Goal: Task Accomplishment & Management: Complete application form

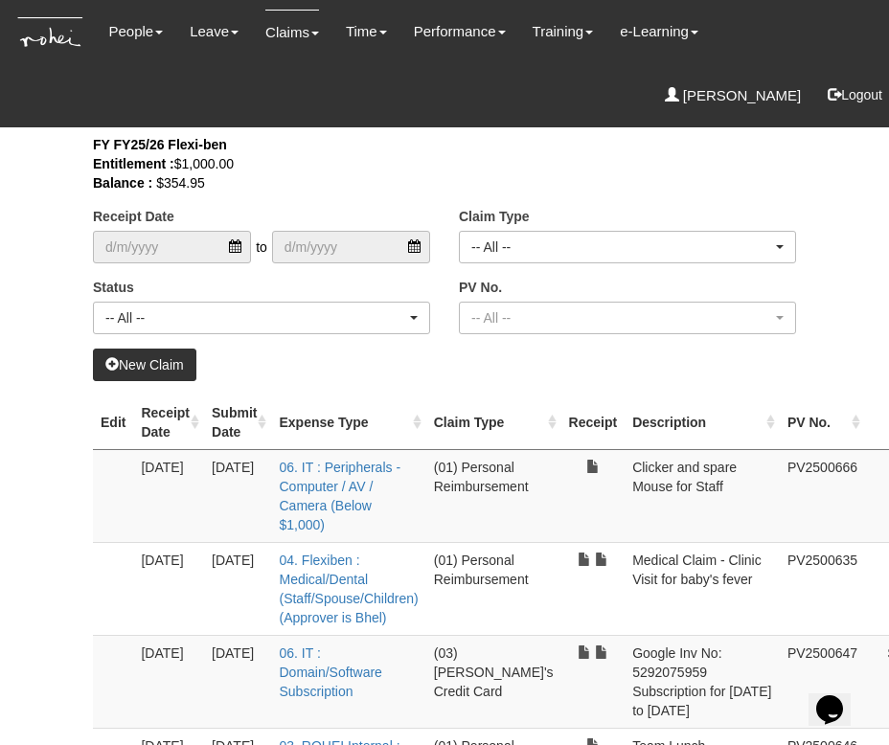
click at [169, 364] on link "New Claim" at bounding box center [144, 365] width 103 height 33
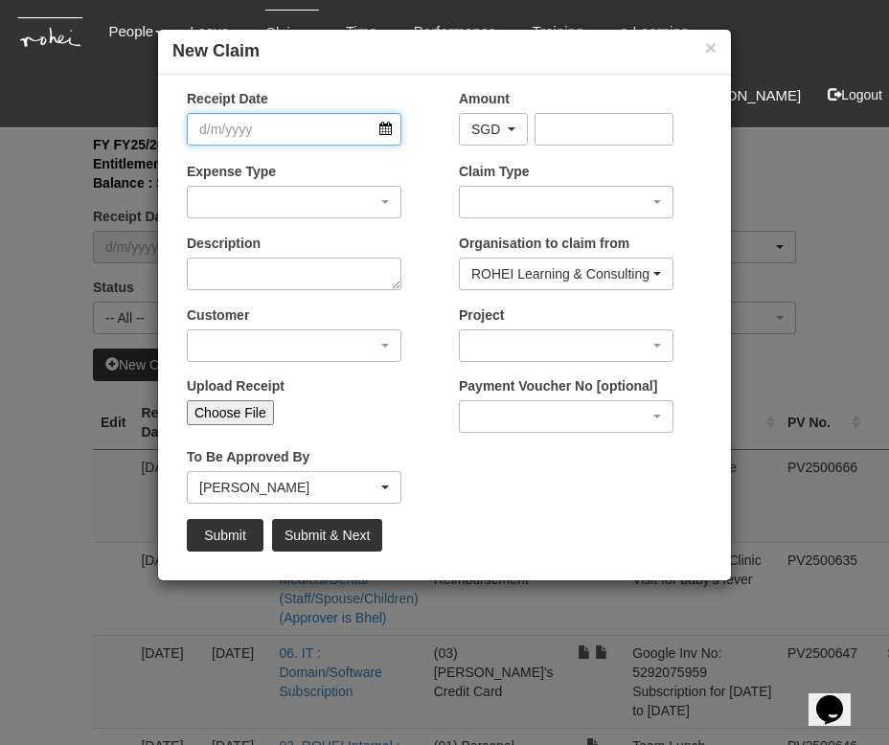
click at [299, 136] on input "Receipt Date" at bounding box center [294, 129] width 214 height 33
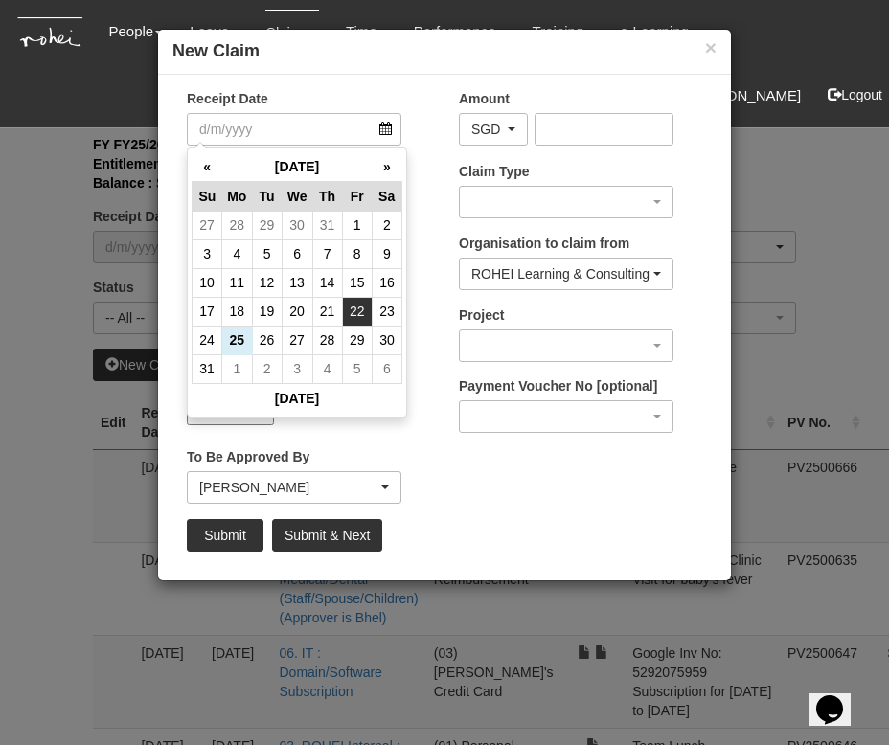
click at [353, 309] on td "22" at bounding box center [357, 311] width 30 height 29
type input "[DATE]"
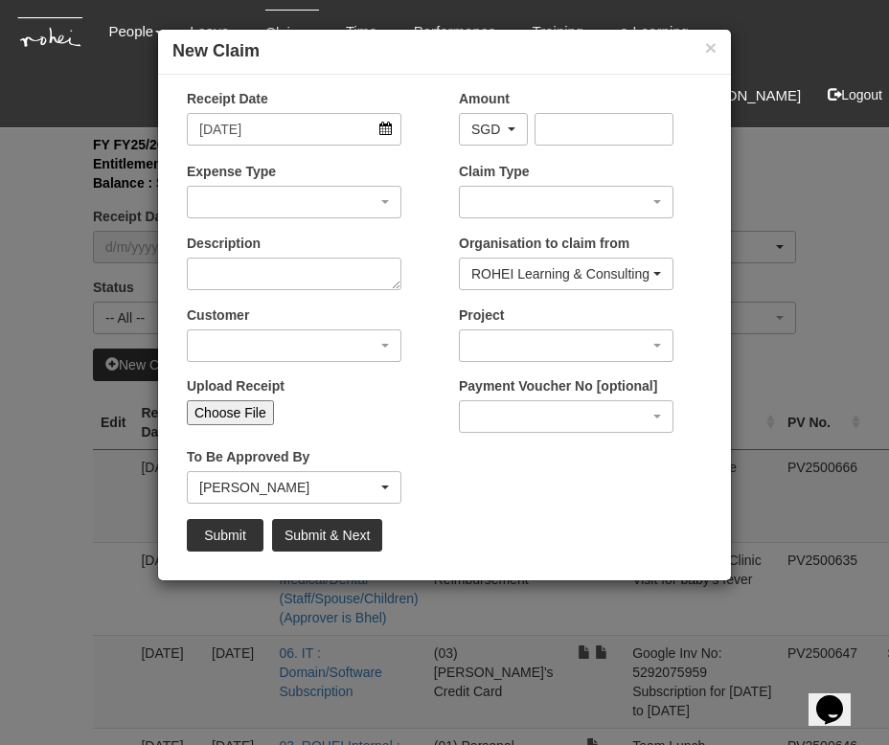
click at [238, 418] on input "Choose File" at bounding box center [230, 412] width 87 height 25
type input "C:\fakepath\68000029933.pdf"
type input "Choose Another File"
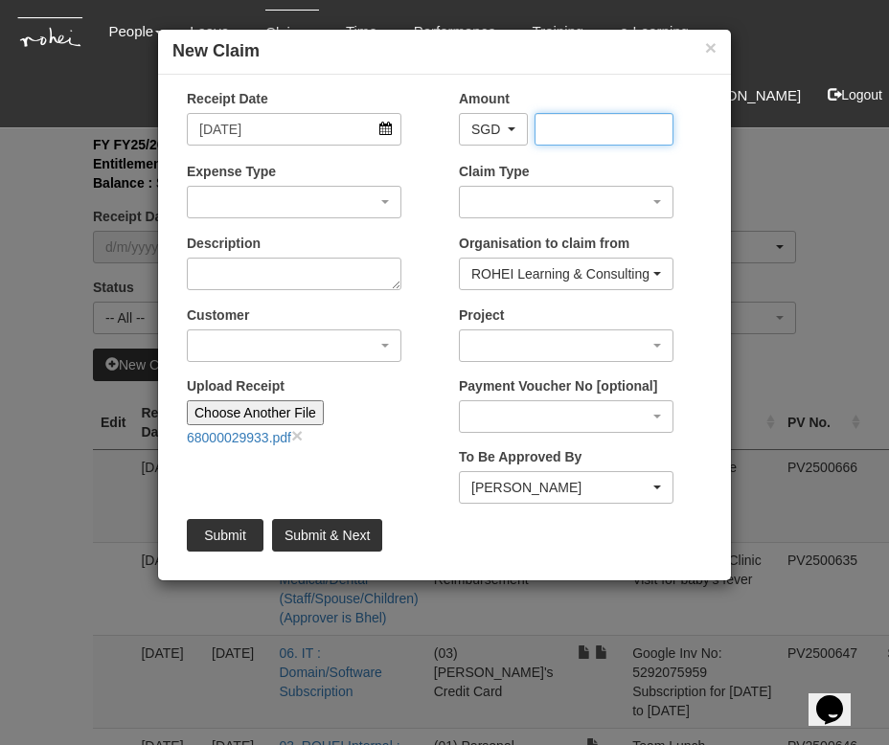
click at [619, 134] on input "Amount" at bounding box center [604, 129] width 140 height 33
type input "1639"
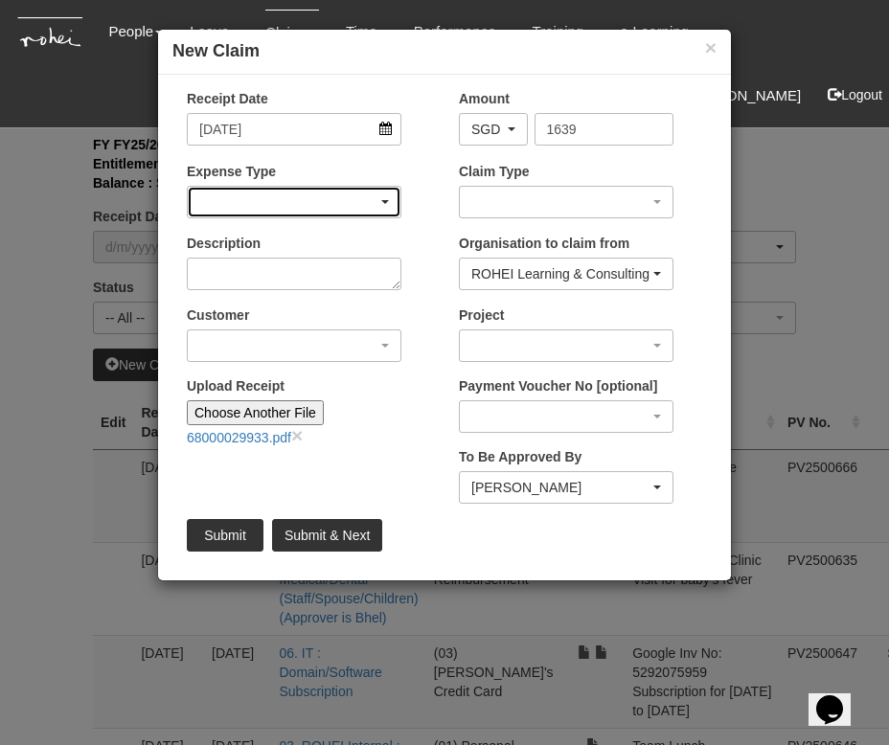
click at [301, 201] on div "button" at bounding box center [294, 202] width 213 height 31
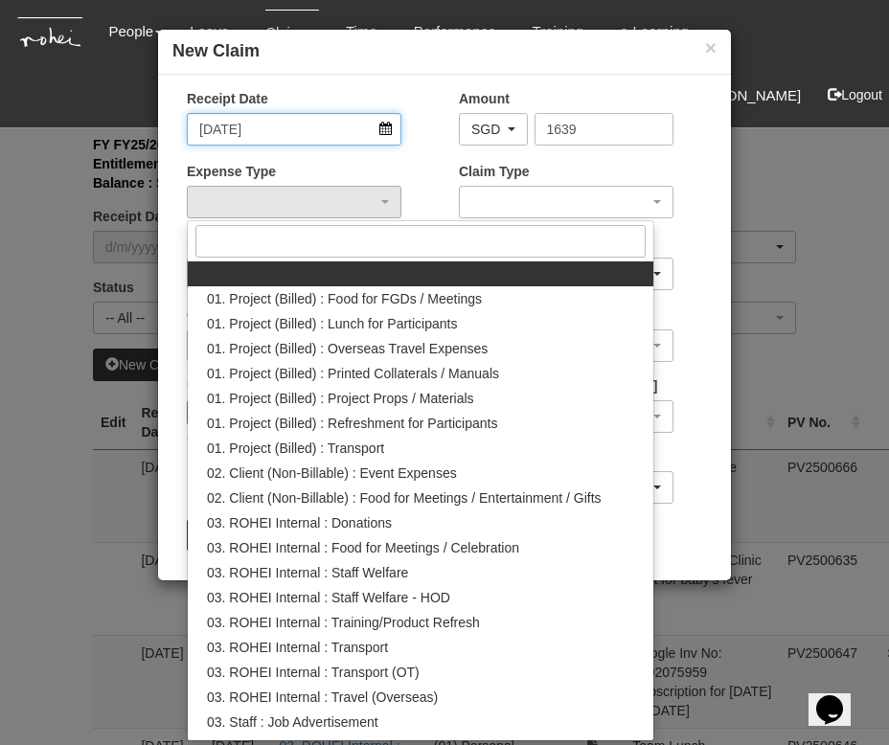
click at [306, 138] on input "[DATE]" at bounding box center [294, 129] width 214 height 33
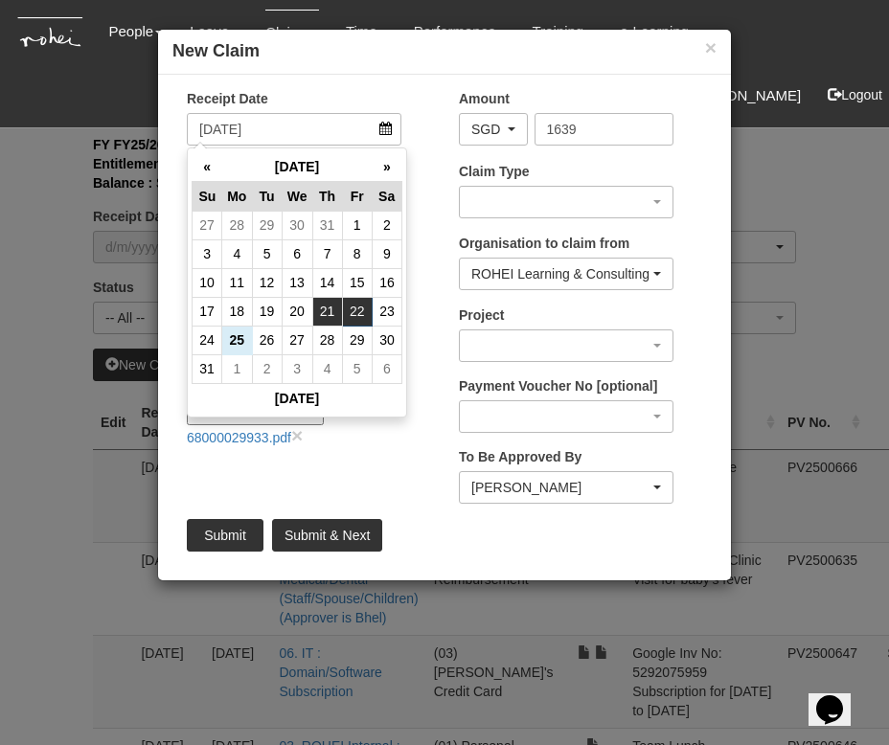
click at [321, 307] on td "21" at bounding box center [327, 311] width 30 height 29
type input "[DATE]"
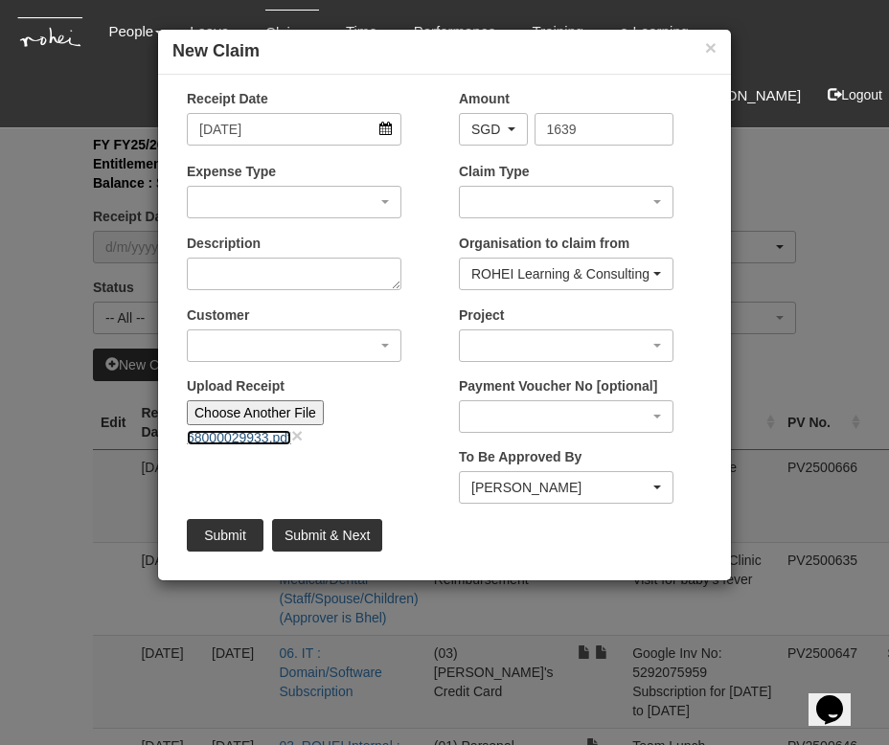
click at [227, 432] on link "68000029933.pdf" at bounding box center [239, 437] width 104 height 15
click at [273, 196] on div "button" at bounding box center [294, 202] width 213 height 31
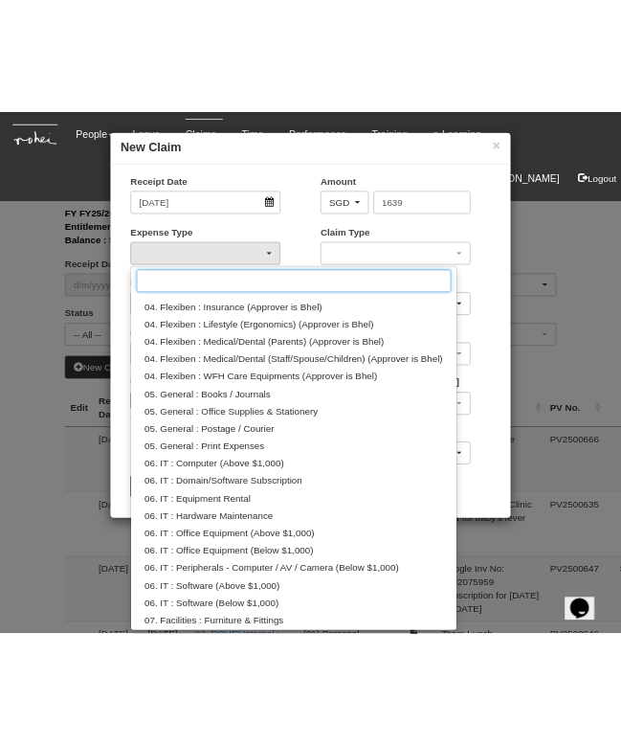
scroll to position [616, 0]
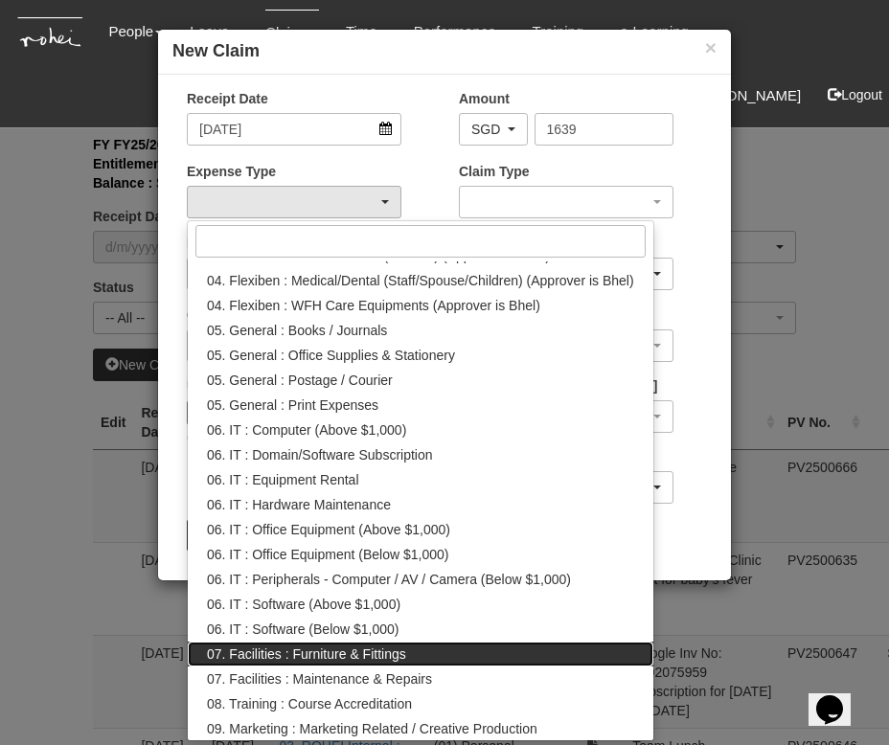
click at [410, 653] on link "07. Facilities : Furniture & Fittings" at bounding box center [420, 654] width 465 height 25
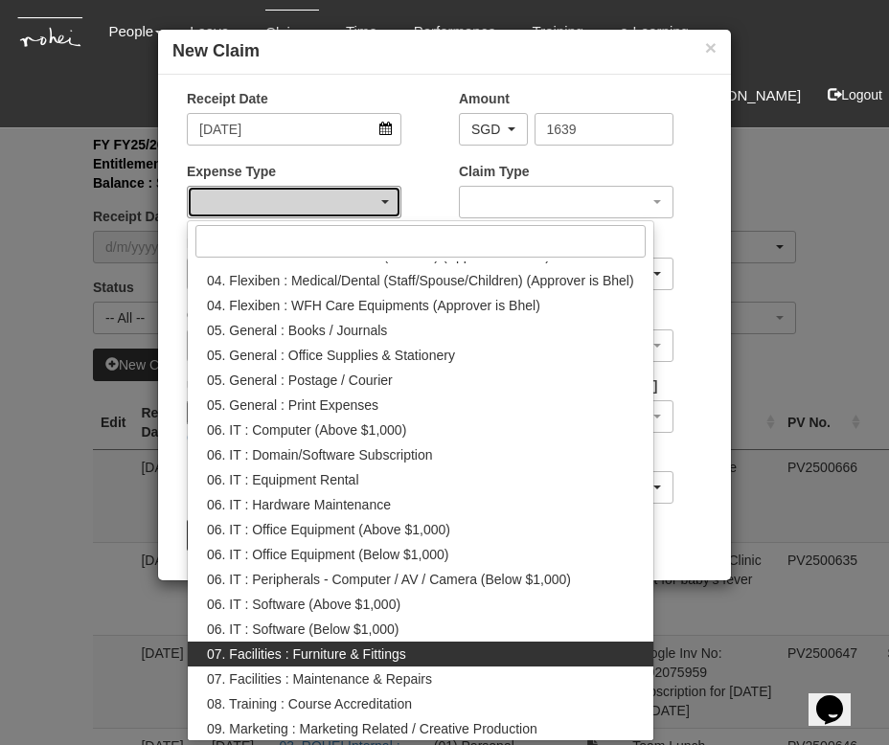
select select "158"
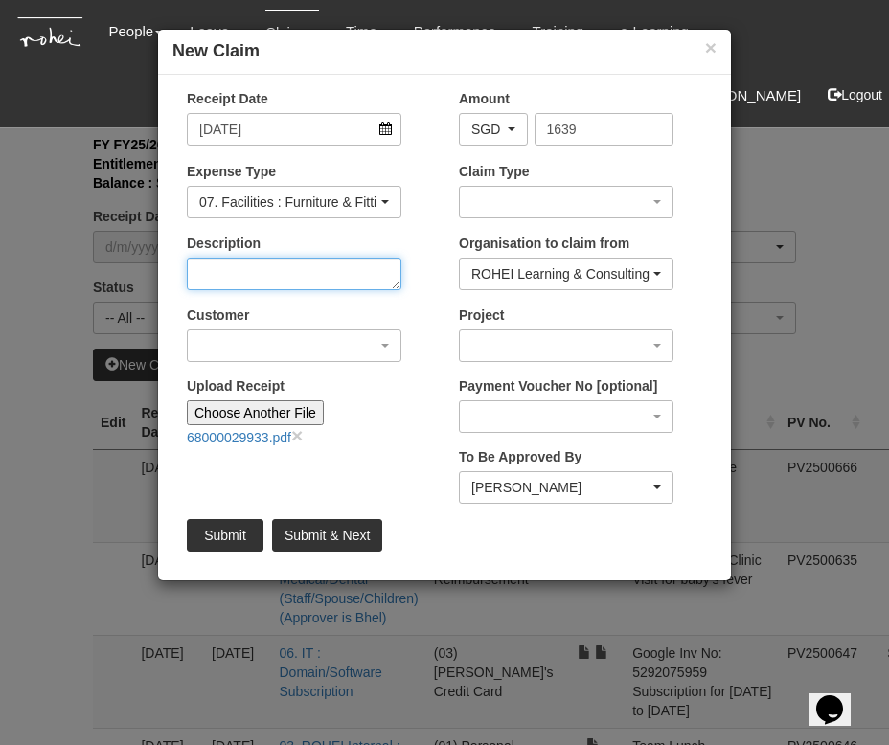
click at [325, 281] on textarea "Description" at bounding box center [294, 274] width 214 height 33
type textarea "Washer/Dryer for Office"
click at [246, 317] on label "Customer" at bounding box center [218, 314] width 62 height 19
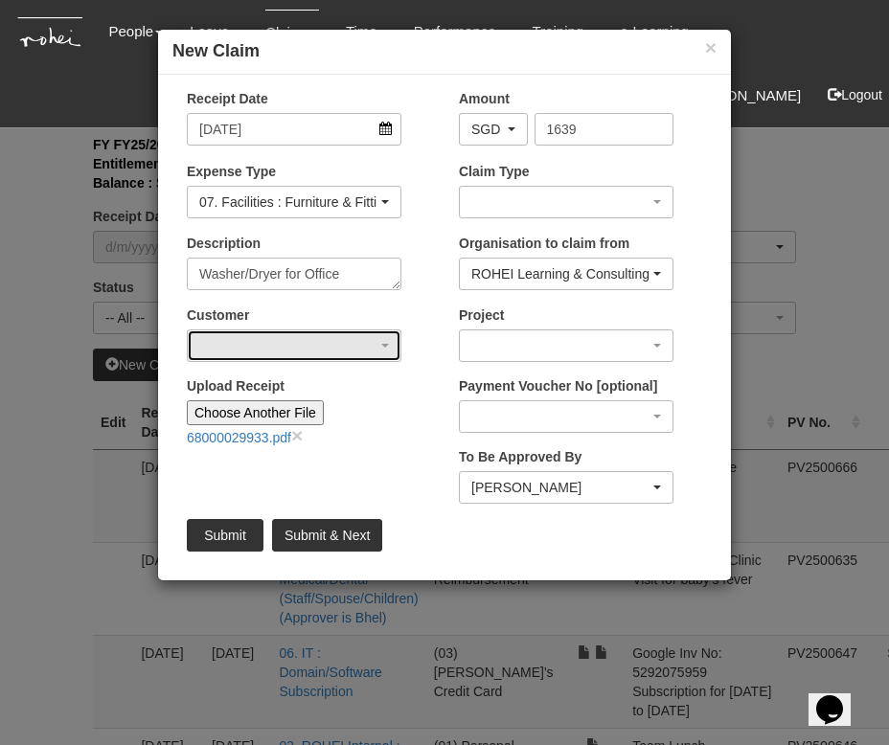
click at [294, 329] on select "(N/A) _ROHEI Internal 3M ASIA PACIFIC PRIVATE LTD [DOMAIN_NAME] AbbVie Operatio…" at bounding box center [294, 345] width 1 height 33
click at [244, 350] on div "button" at bounding box center [294, 345] width 213 height 31
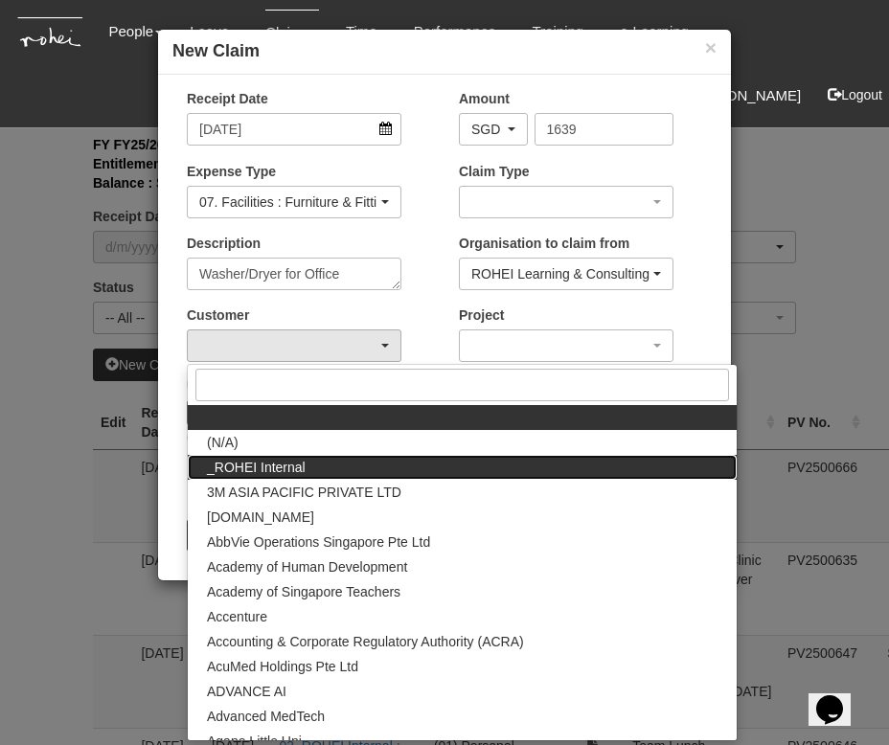
click at [321, 465] on link "_ROHEI Internal" at bounding box center [462, 467] width 549 height 25
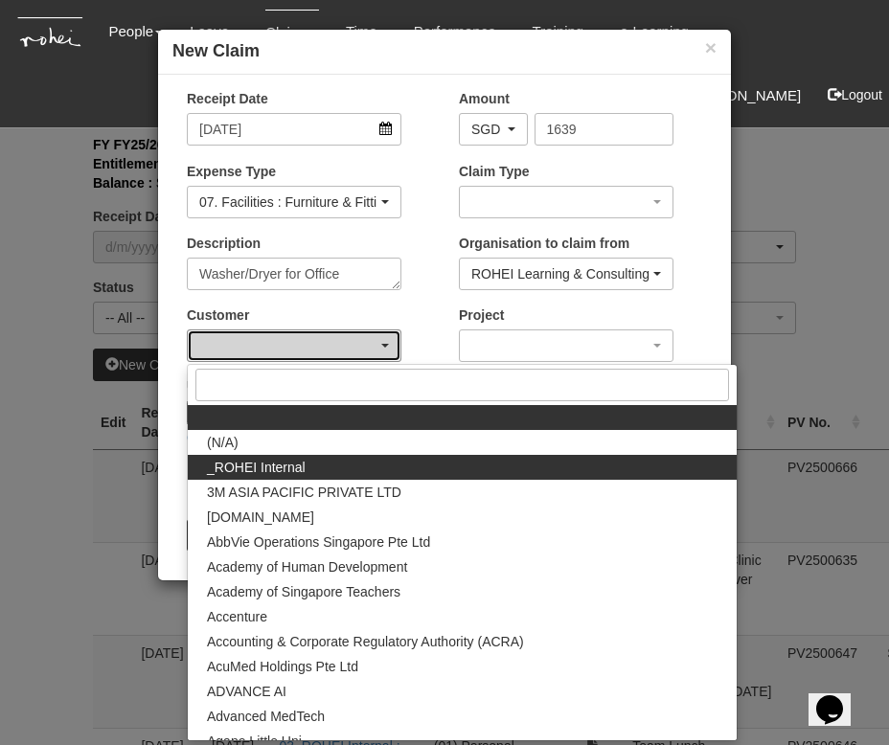
select select "397"
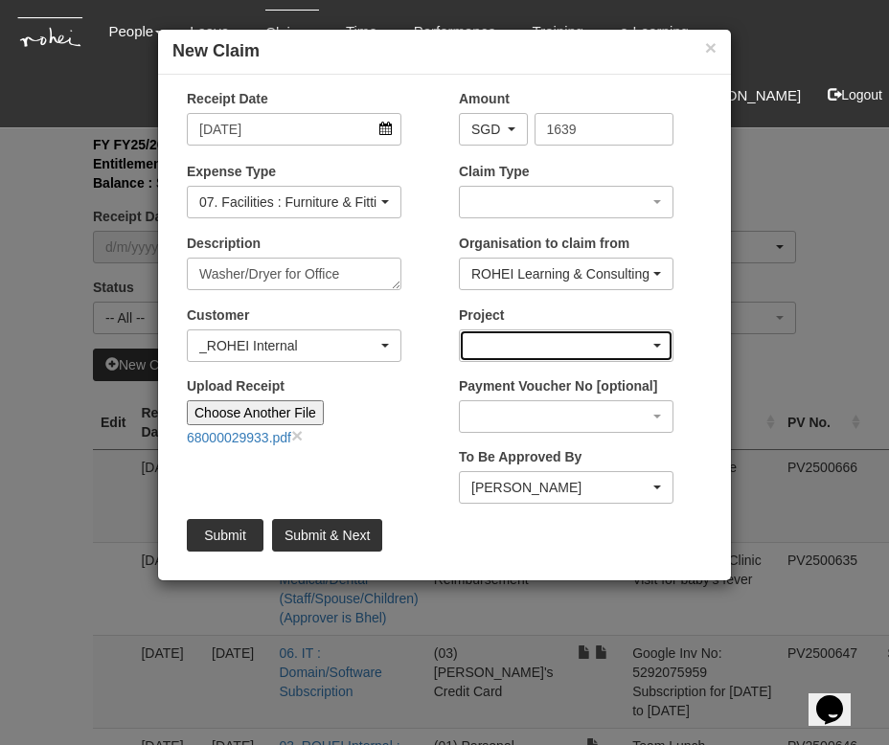
click at [508, 347] on div "button" at bounding box center [566, 345] width 213 height 31
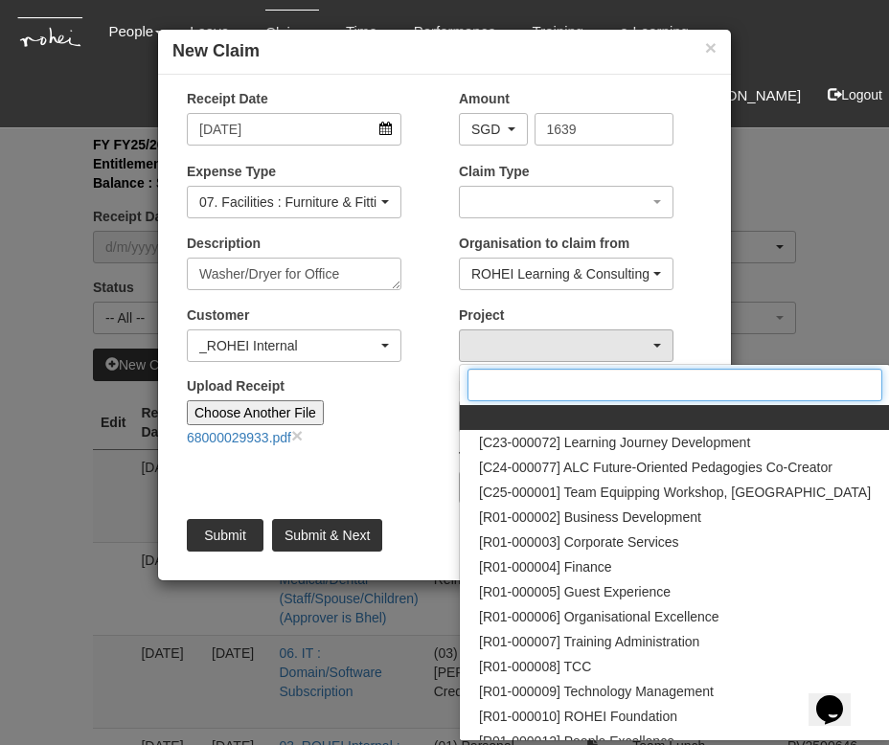
click at [529, 380] on input "Search" at bounding box center [674, 385] width 415 height 33
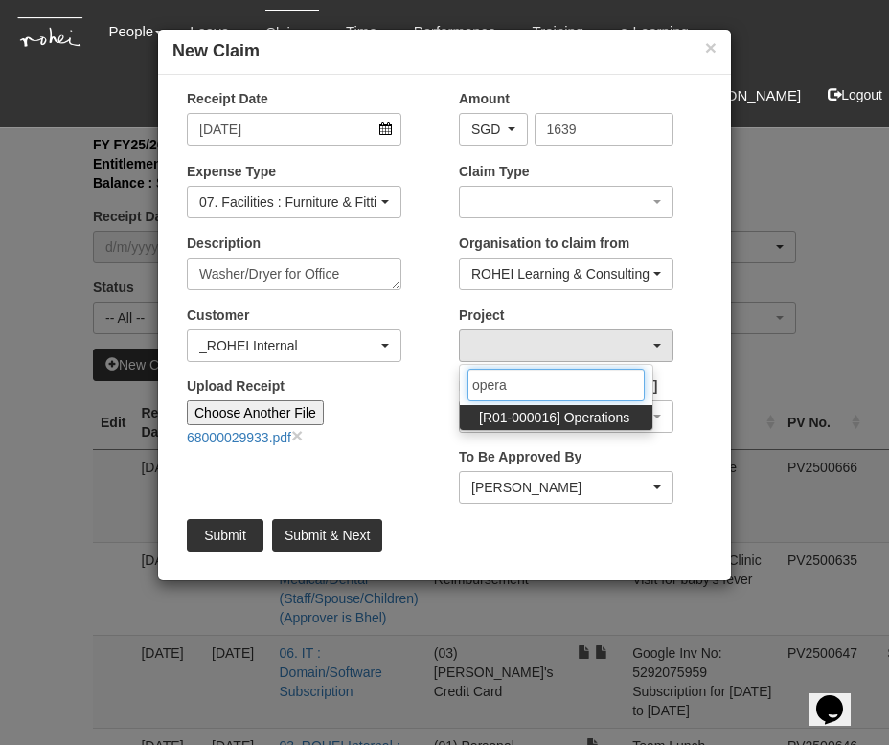
type input "operat"
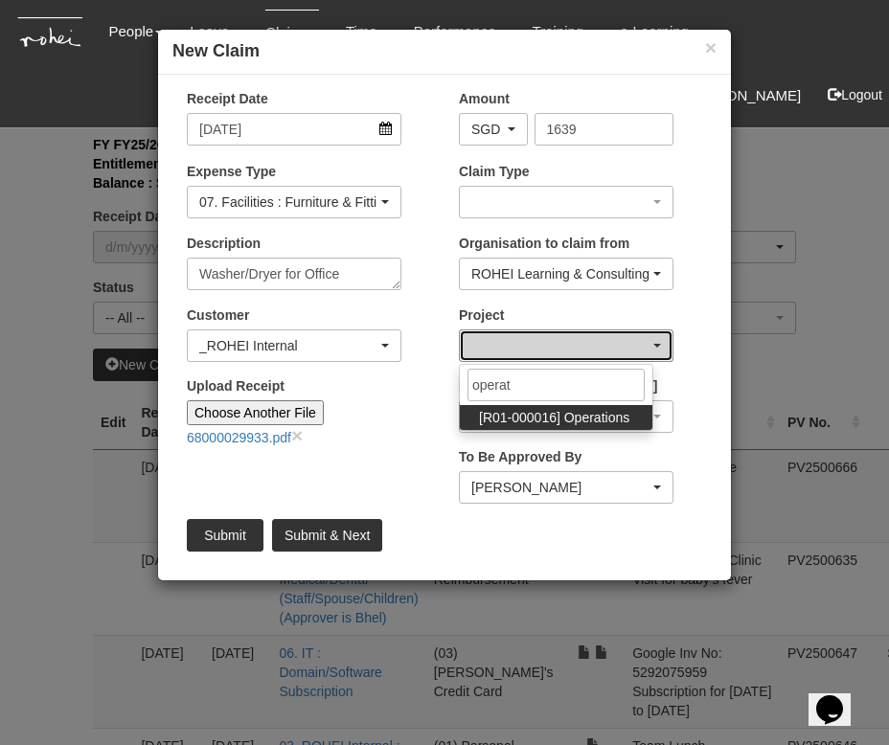
select select "1509"
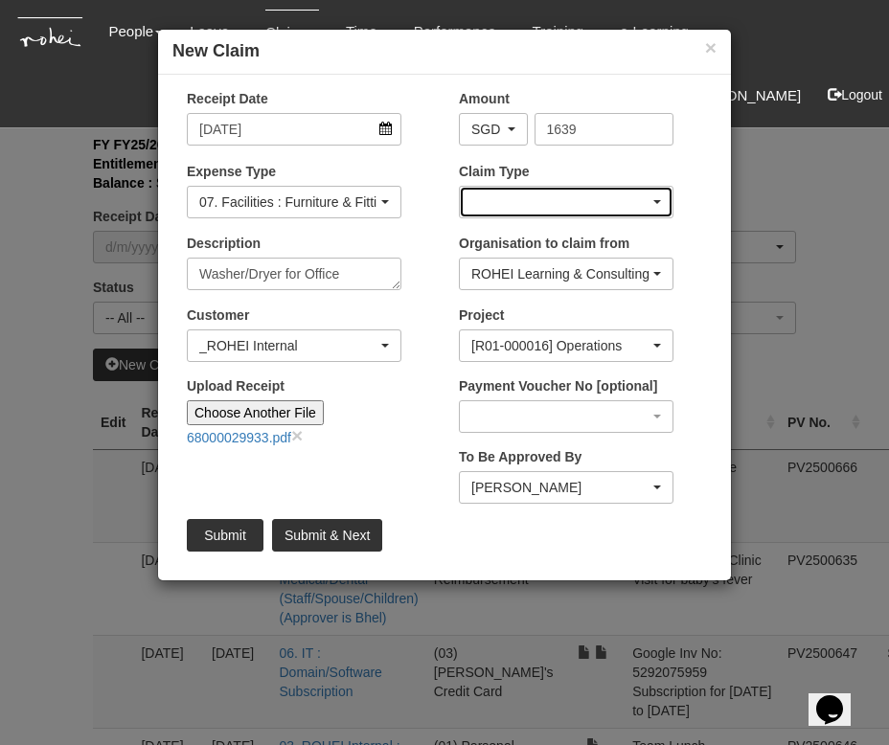
click at [560, 202] on div "button" at bounding box center [566, 202] width 213 height 31
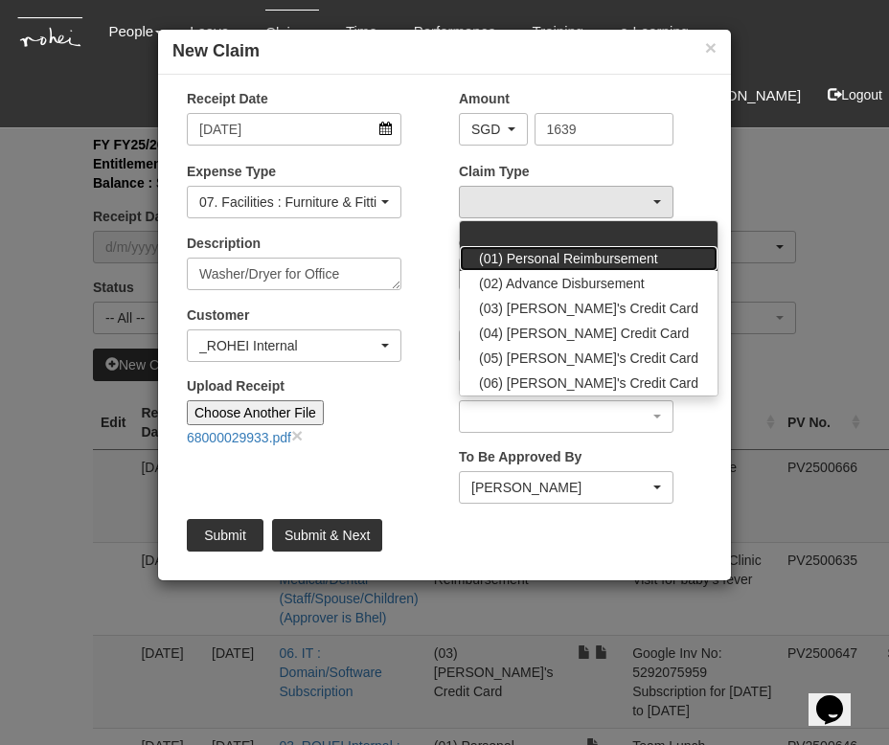
click at [552, 259] on span "(01) Personal Reimbursement" at bounding box center [568, 258] width 179 height 19
select select "14"
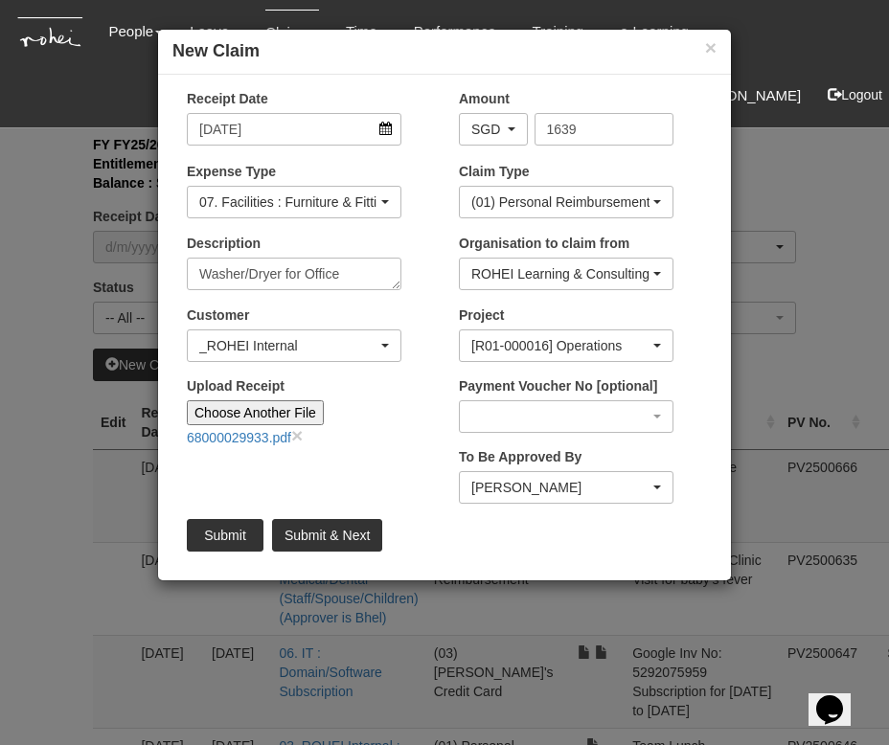
click at [419, 455] on div "Upload Receipt Choose Another File 68000029933.pdf ×" at bounding box center [308, 418] width 272 height 85
click at [211, 540] on input "Submit" at bounding box center [225, 535] width 77 height 33
